Goal: Communication & Community: Participate in discussion

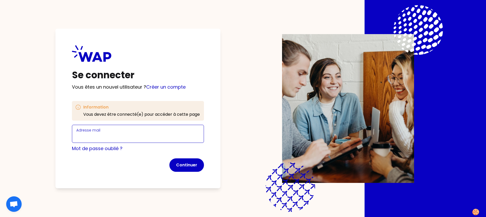
click at [149, 133] on input "Adresse mail" at bounding box center [137, 136] width 123 height 7
type input "thomas.pasquier@thalesgroup.com"
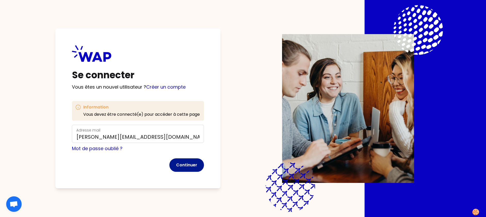
click at [186, 162] on button "Continuer" at bounding box center [186, 164] width 35 height 13
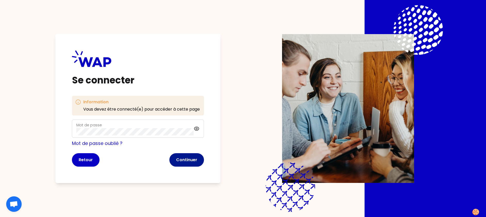
click at [183, 156] on button "Continuer" at bounding box center [186, 159] width 35 height 13
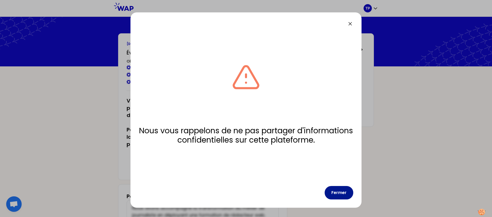
click at [338, 191] on button "Fermer" at bounding box center [339, 192] width 29 height 13
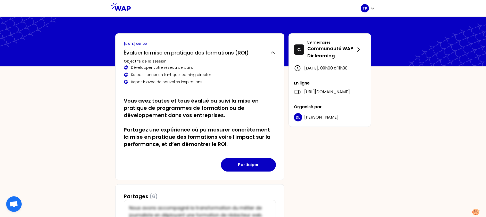
click at [127, 9] on icon at bounding box center [121, 7] width 20 height 8
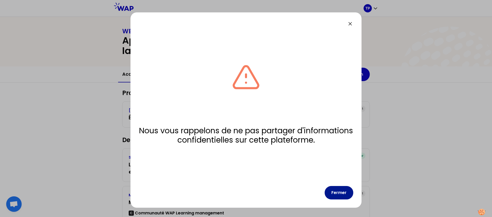
click at [335, 191] on button "Fermer" at bounding box center [339, 192] width 29 height 13
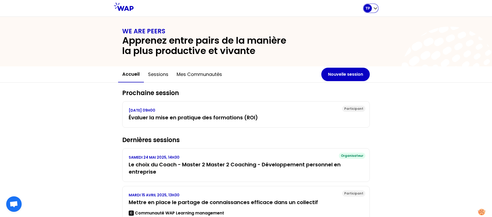
click at [367, 10] on p "TP" at bounding box center [367, 8] width 5 height 5
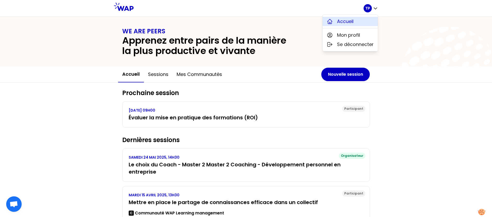
click at [361, 23] on button "Accueil" at bounding box center [349, 21] width 55 height 9
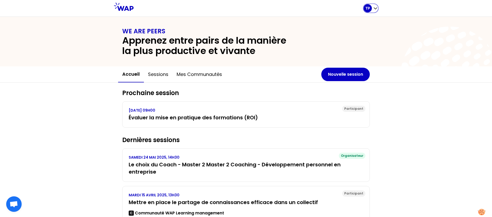
click at [369, 7] on p "TP" at bounding box center [367, 8] width 5 height 5
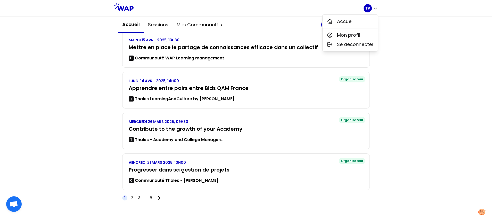
scroll to position [156, 0]
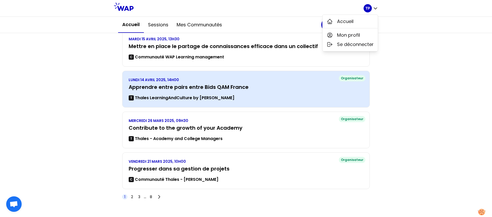
click at [211, 89] on h3 "Apprendre entre pairs entre Bids QAM France" at bounding box center [246, 86] width 235 height 7
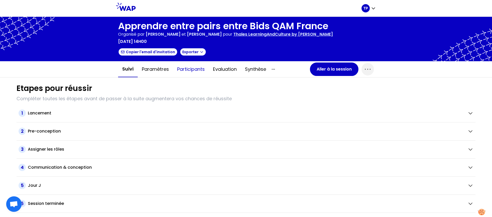
click at [190, 71] on button "Participants" at bounding box center [191, 68] width 36 height 15
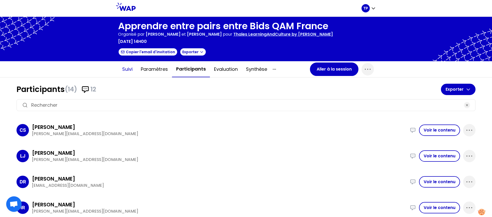
click at [128, 69] on button "Suivi" at bounding box center [127, 68] width 19 height 15
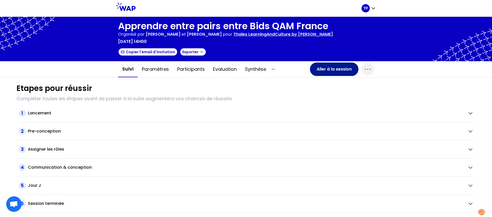
click at [340, 71] on button "Aller à la session" at bounding box center [334, 68] width 48 height 13
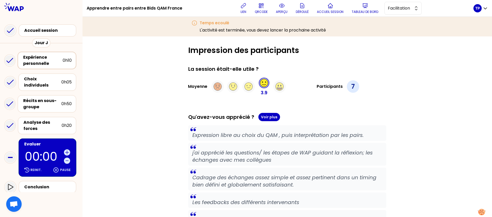
click at [54, 61] on div "Expérience personnelle" at bounding box center [42, 60] width 39 height 12
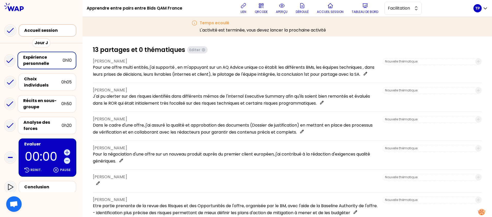
click at [58, 33] on div "Accueil session" at bounding box center [48, 30] width 49 height 6
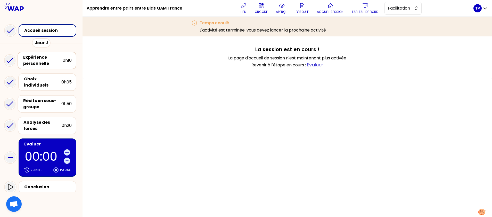
click at [48, 59] on div "Expérience personnelle" at bounding box center [42, 60] width 39 height 12
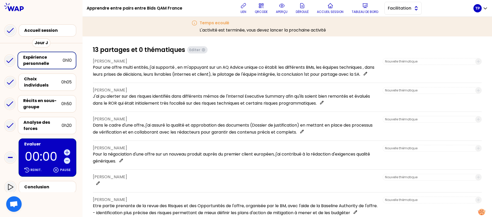
click at [391, 12] on button "Facilitation" at bounding box center [402, 8] width 37 height 13
click at [393, 21] on li "Conception" at bounding box center [403, 21] width 37 height 8
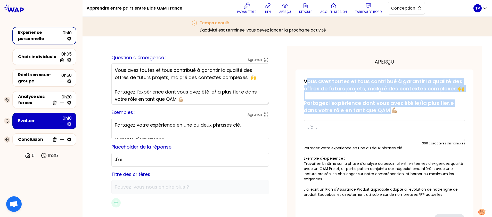
drag, startPoint x: 385, startPoint y: 119, endPoint x: 302, endPoint y: 88, distance: 88.4
click at [304, 88] on p "Vous avez toutes et tous contribué à garantir la qualité des offres de futurs p…" at bounding box center [384, 96] width 161 height 36
copy p "Vous avez toutes et tous contribué à garantir la qualité des offres de futurs p…"
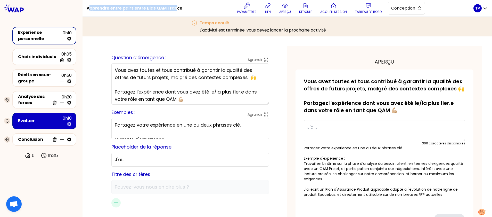
drag, startPoint x: 88, startPoint y: 7, endPoint x: 176, endPoint y: 10, distance: 87.2
click at [176, 10] on h1 "Apprendre entre pairs entre Bids QAM France" at bounding box center [135, 8] width 96 height 16
drag, startPoint x: 176, startPoint y: 10, endPoint x: 114, endPoint y: 7, distance: 61.2
click at [114, 7] on h1 "Apprendre entre pairs entre Bids QAM France" at bounding box center [135, 8] width 96 height 16
drag, startPoint x: 87, startPoint y: 7, endPoint x: 181, endPoint y: 8, distance: 93.8
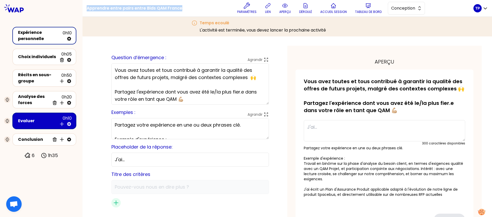
click at [181, 8] on h1 "Apprendre entre pairs entre Bids QAM France" at bounding box center [135, 8] width 96 height 16
copy h1 "Apprendre entre pairs entre Bids QAM France"
click at [478, 9] on p "TP" at bounding box center [477, 8] width 5 height 5
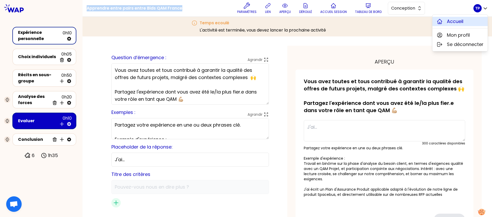
click at [466, 21] on button "Accueil" at bounding box center [459, 21] width 55 height 9
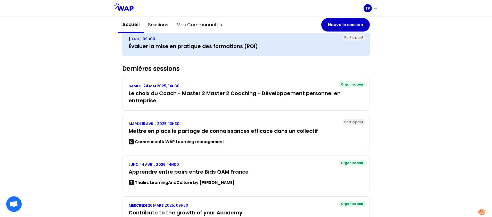
scroll to position [156, 0]
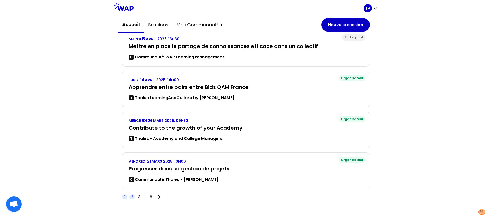
click at [131, 196] on span "2" at bounding box center [131, 196] width 5 height 5
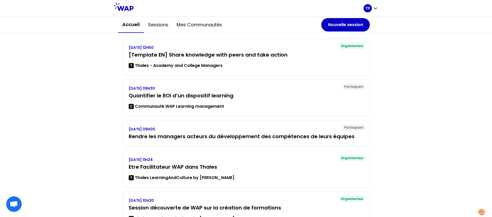
scroll to position [109, 0]
click at [363, 9] on div "TP" at bounding box center [367, 8] width 8 height 8
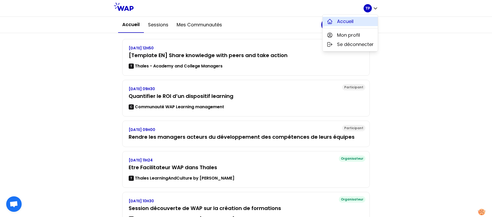
click at [348, 19] on span "Accueil" at bounding box center [345, 21] width 16 height 7
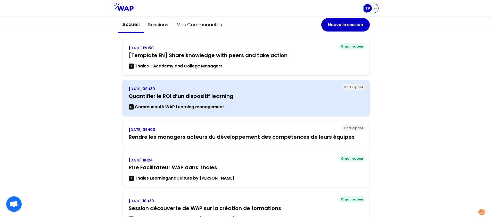
scroll to position [149, 0]
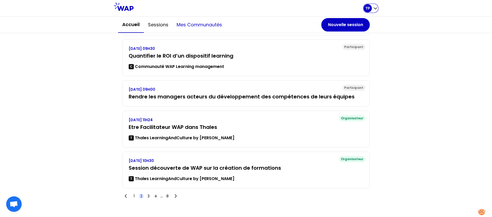
click at [191, 21] on button "Mes communautés" at bounding box center [199, 24] width 54 height 15
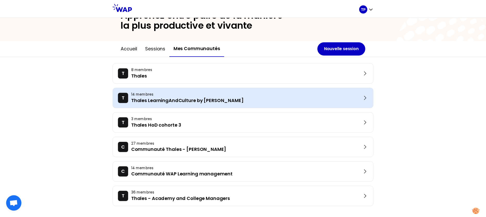
scroll to position [33, 0]
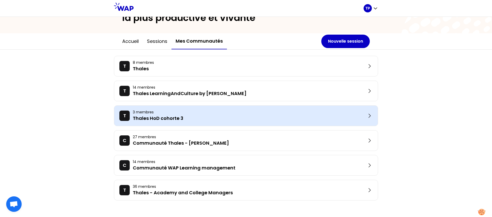
click at [154, 109] on p "3 membres" at bounding box center [250, 111] width 234 height 5
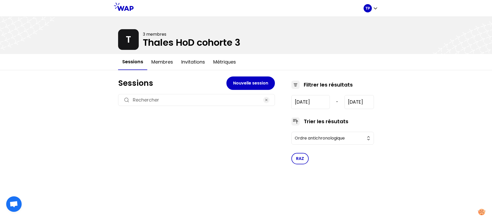
type input "[DATE]"
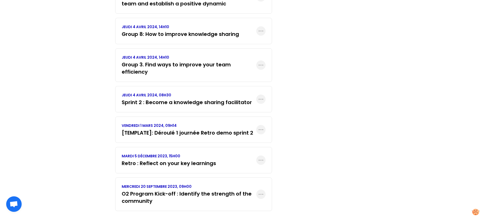
scroll to position [356, 0]
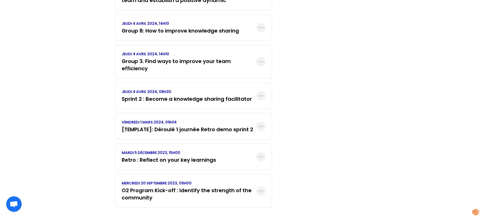
click at [161, 188] on h3 "O2 Program Kick-off : Identify the strength of the community" at bounding box center [189, 193] width 135 height 14
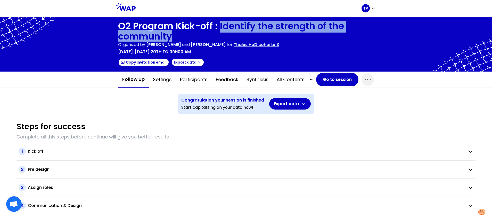
drag, startPoint x: 218, startPoint y: 26, endPoint x: 224, endPoint y: 34, distance: 10.9
click at [224, 34] on h1 "O2 Program Kick-off : Identify the strength of the community" at bounding box center [246, 31] width 256 height 21
copy h1 "Identify the strength of the community"
click at [333, 82] on button "Go to session" at bounding box center [337, 79] width 42 height 13
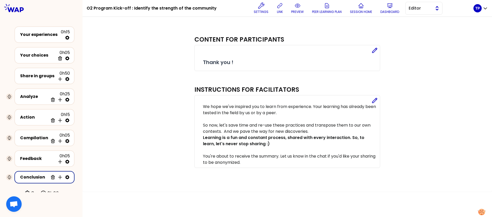
click at [431, 7] on span "Editor" at bounding box center [420, 8] width 23 height 6
click at [44, 36] on div "Your experiences" at bounding box center [40, 34] width 41 height 6
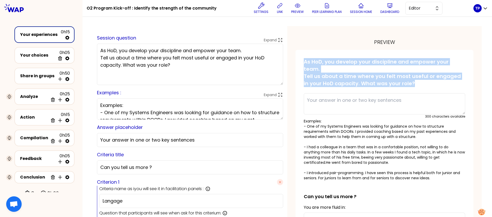
drag, startPoint x: 416, startPoint y: 84, endPoint x: 304, endPoint y: 60, distance: 114.5
click at [304, 60] on p "As HoD, you develop your discipline and empower your team. Tell us about a time…" at bounding box center [384, 72] width 161 height 29
copy p "As HoD, you develop your discipline and empower your team. Tell us about a time…"
click at [479, 10] on p "TP" at bounding box center [477, 8] width 5 height 5
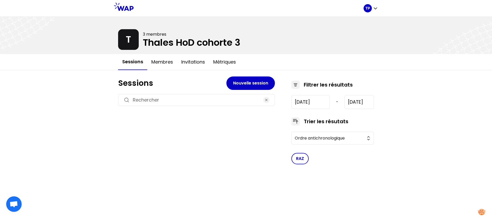
type input "[DATE]"
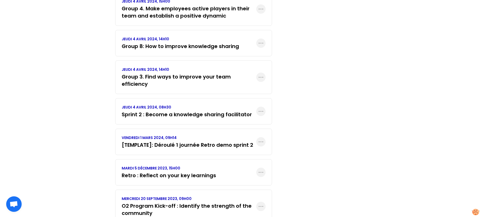
scroll to position [356, 0]
